Goal: Task Accomplishment & Management: Use online tool/utility

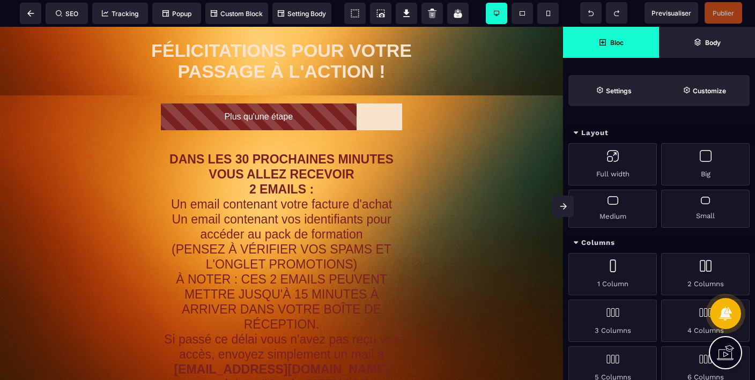
click at [615, 41] on strong "Bloc" at bounding box center [617, 43] width 13 height 8
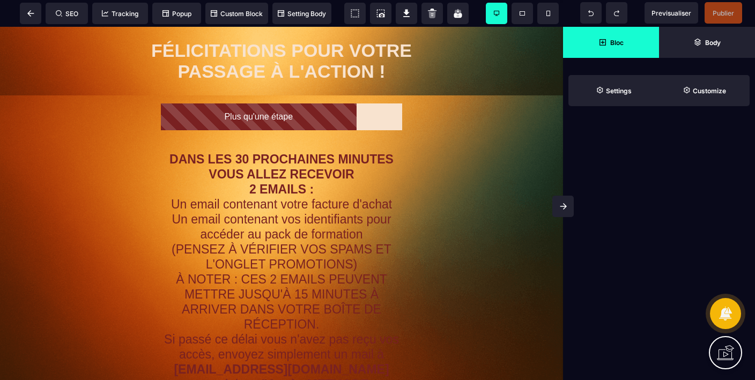
click at [615, 41] on strong "Bloc" at bounding box center [617, 43] width 13 height 8
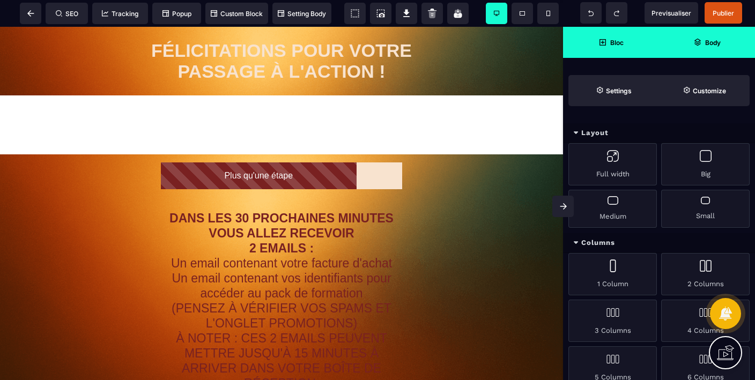
click at [709, 43] on strong "Body" at bounding box center [713, 43] width 16 height 8
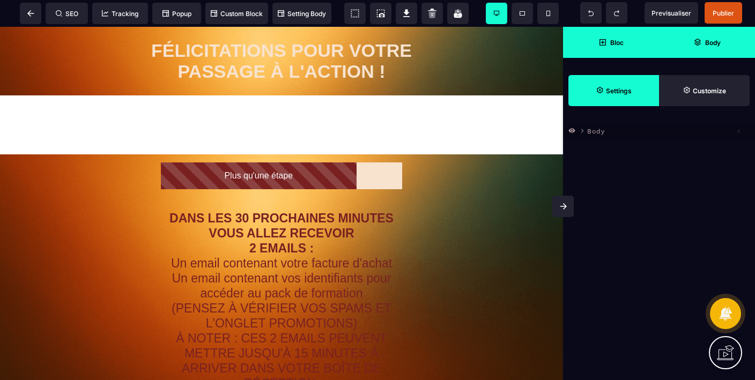
click at [631, 94] on strong "Settings" at bounding box center [619, 91] width 26 height 8
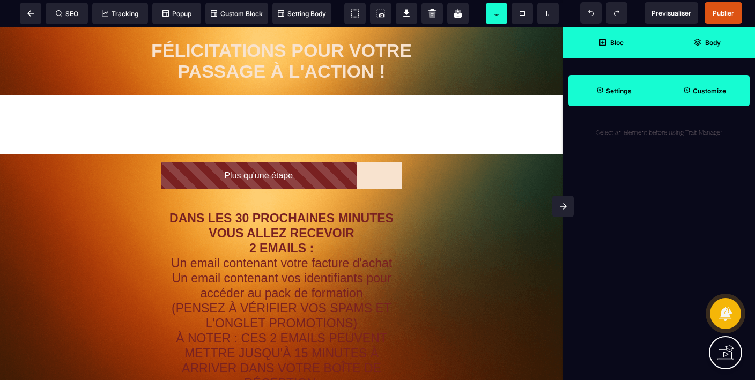
click at [684, 93] on span "Customize" at bounding box center [704, 91] width 43 height 8
click at [605, 49] on span "Bloc" at bounding box center [611, 42] width 96 height 31
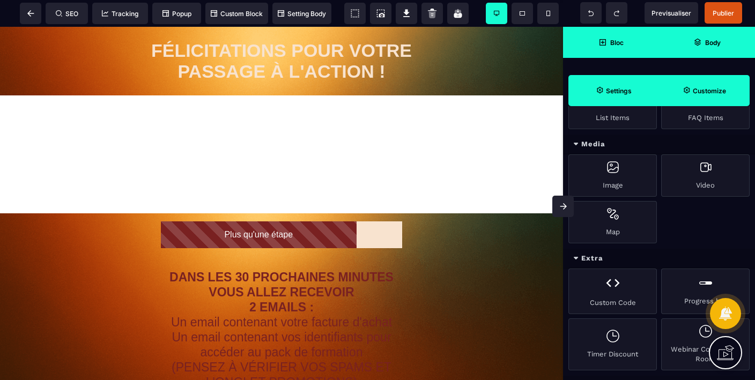
scroll to position [519, 0]
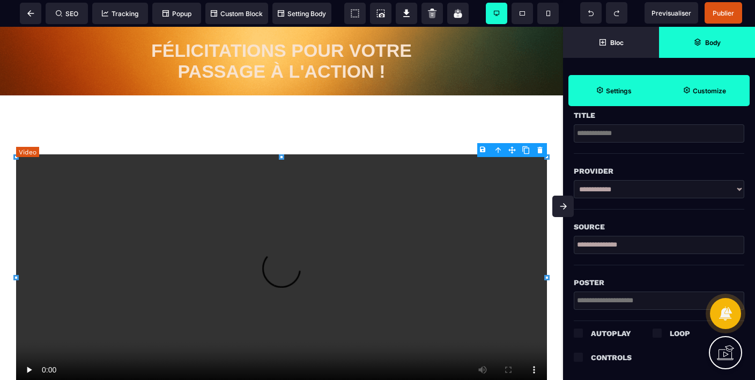
select select "**"
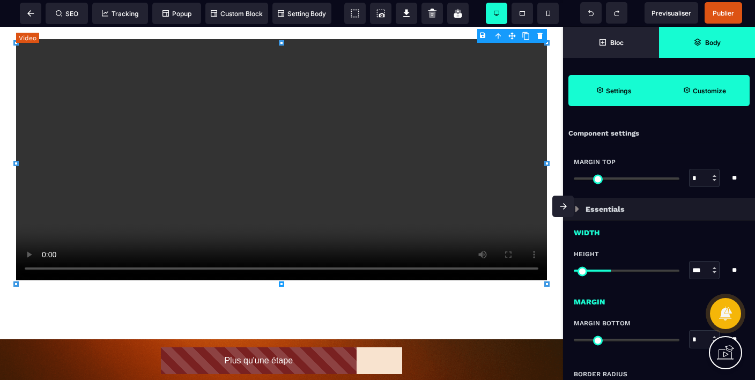
scroll to position [109, 0]
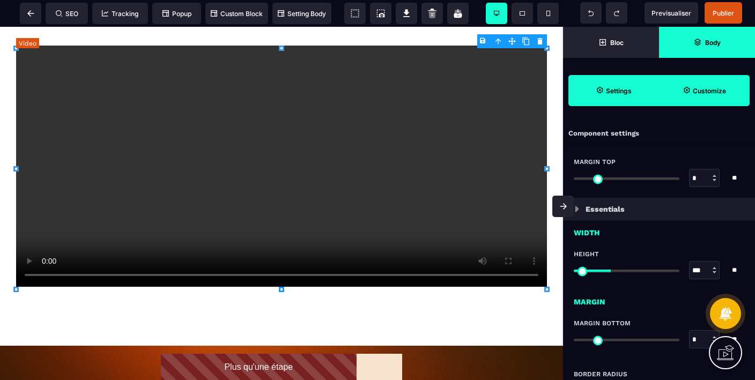
click at [355, 200] on div at bounding box center [281, 166] width 531 height 241
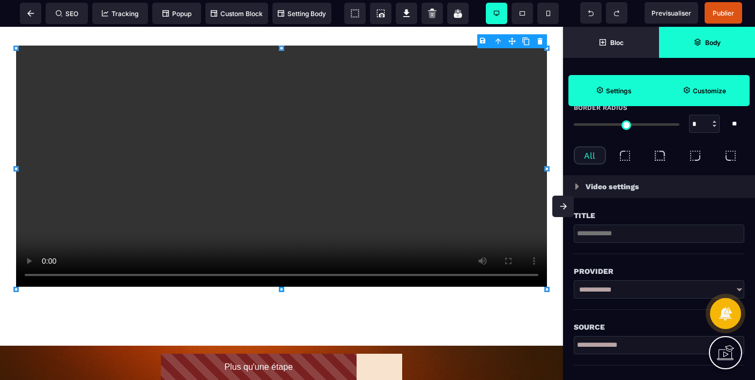
scroll to position [272, 0]
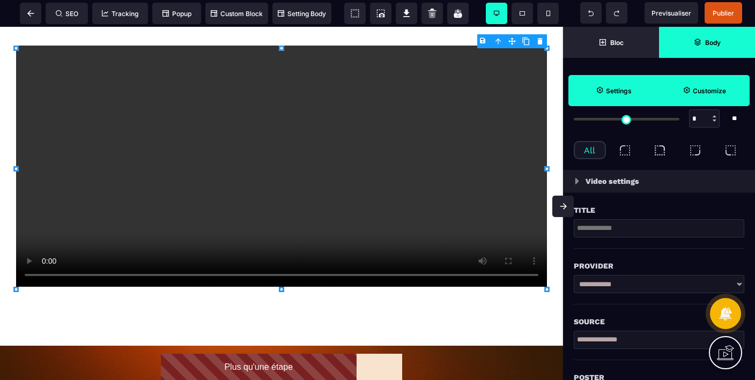
click at [604, 230] on input "text" at bounding box center [659, 228] width 171 height 18
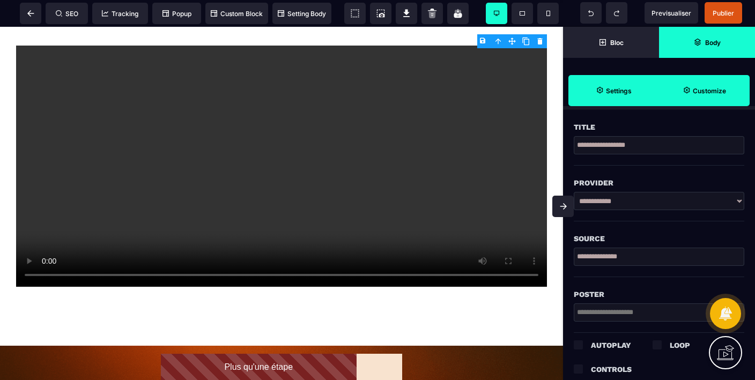
scroll to position [357, 0]
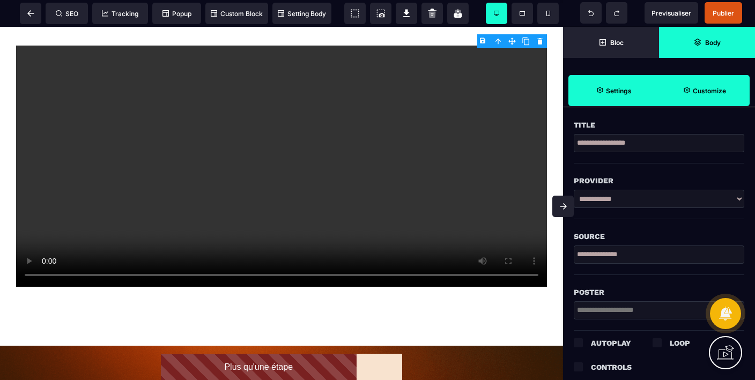
type input "**********"
click at [741, 198] on select "**********" at bounding box center [659, 199] width 171 height 18
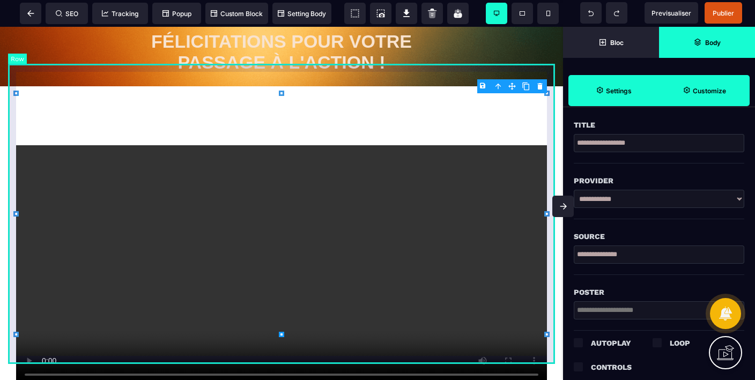
scroll to position [0, 0]
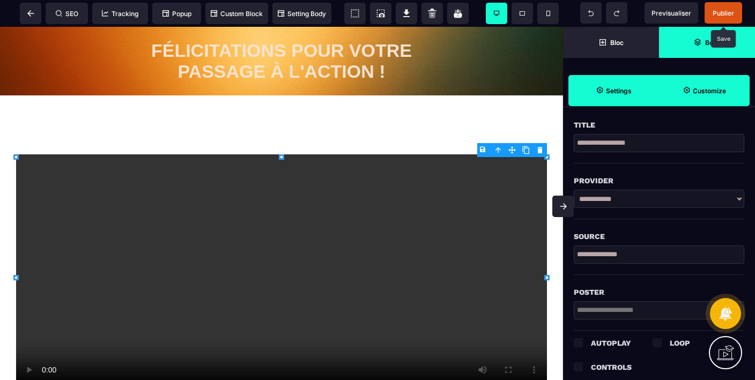
click at [720, 11] on span "Publier" at bounding box center [723, 13] width 21 height 8
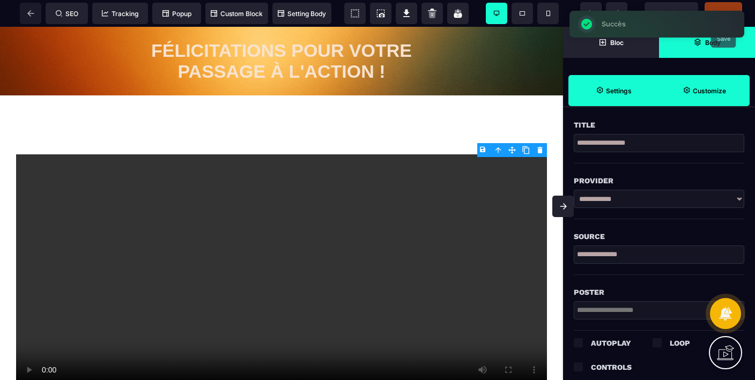
click at [32, 14] on div "SEO Tracking Popup Custom Block Setting Body" at bounding box center [169, 13] width 333 height 21
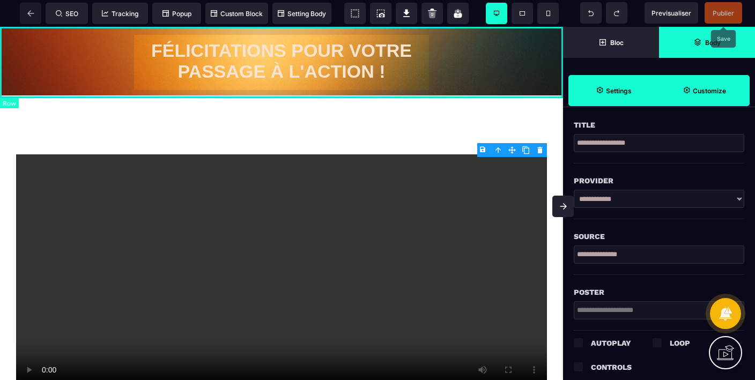
scroll to position [2, 0]
